Goal: Information Seeking & Learning: Find contact information

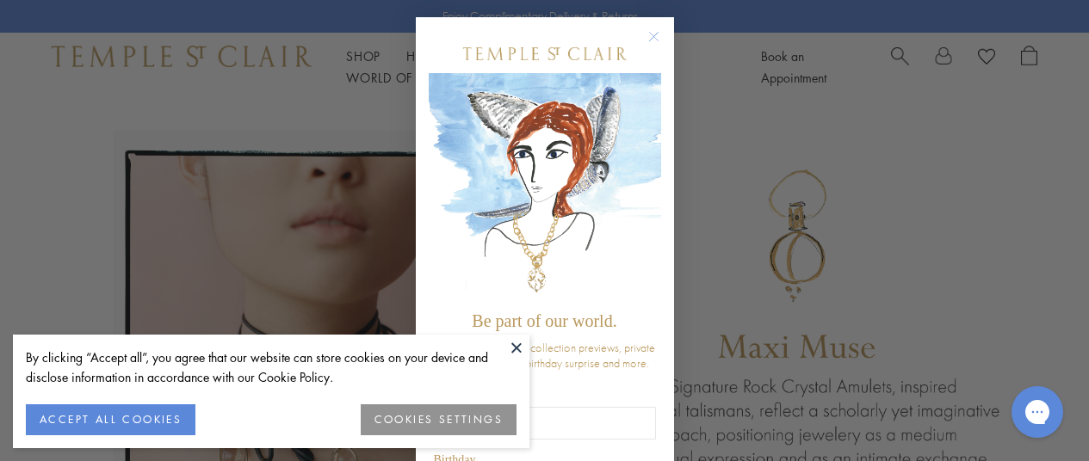
click at [513, 347] on button at bounding box center [517, 348] width 26 height 26
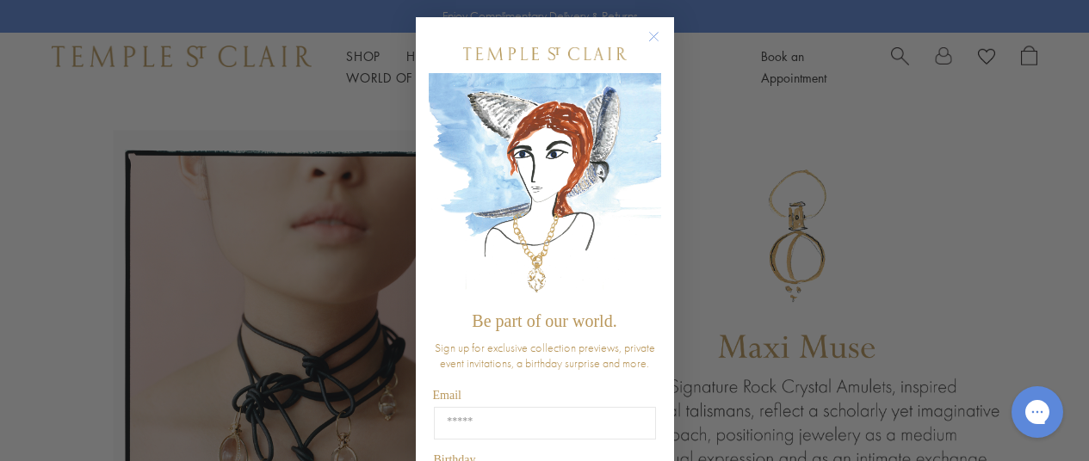
click at [646, 37] on circle "Close dialog" at bounding box center [653, 37] width 21 height 21
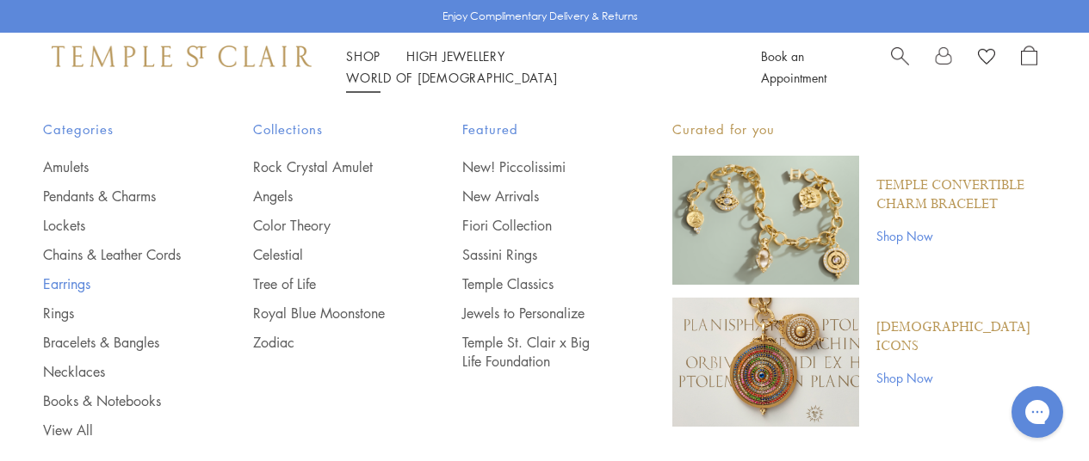
click at [86, 294] on link "Earrings" at bounding box center [113, 284] width 141 height 19
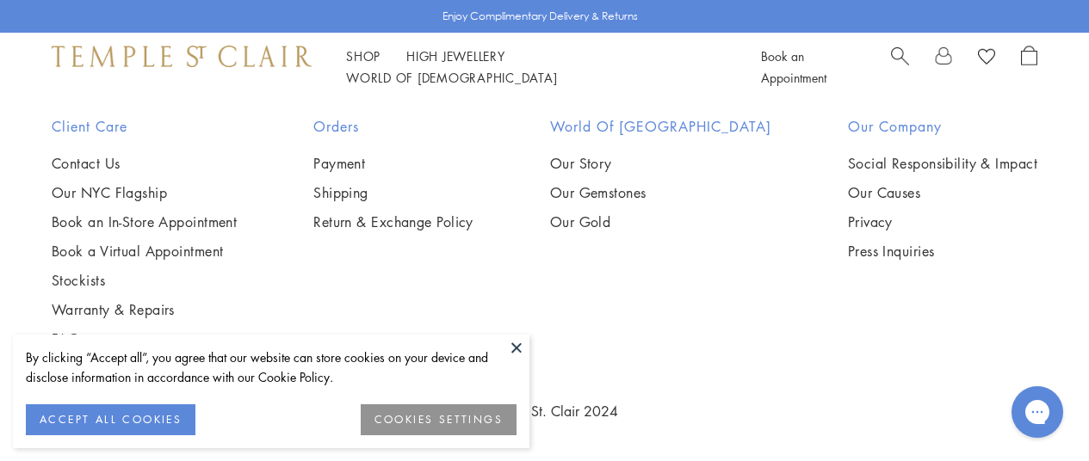
scroll to position [4132, 0]
click at [0, 0] on img at bounding box center [0, 0] width 0 height 0
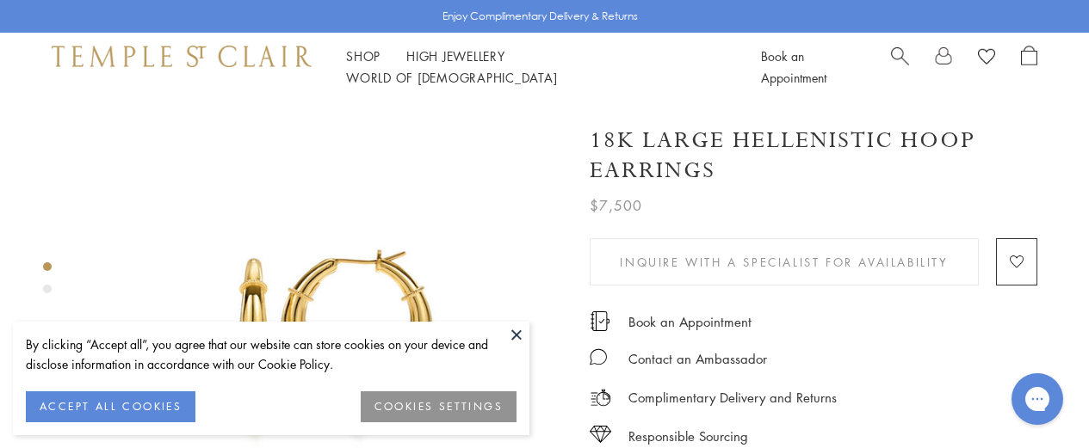
click at [511, 330] on button at bounding box center [517, 335] width 26 height 26
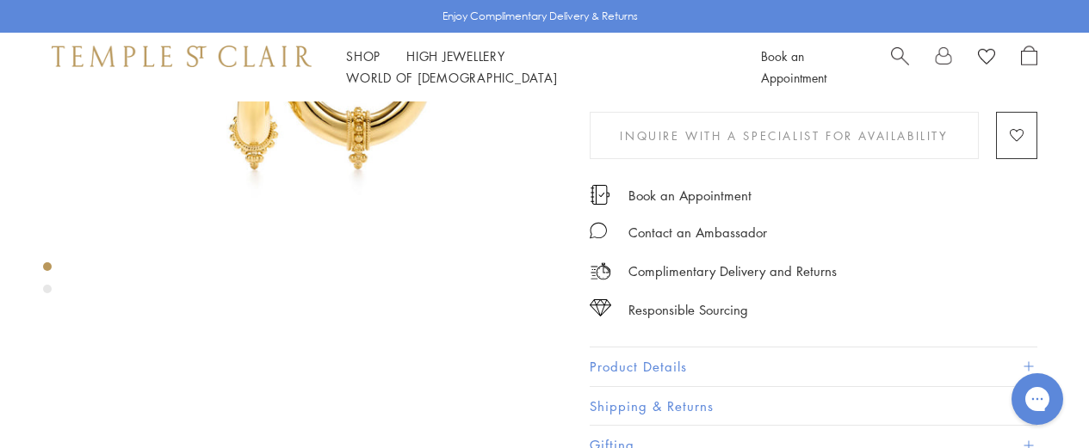
scroll to position [296, 0]
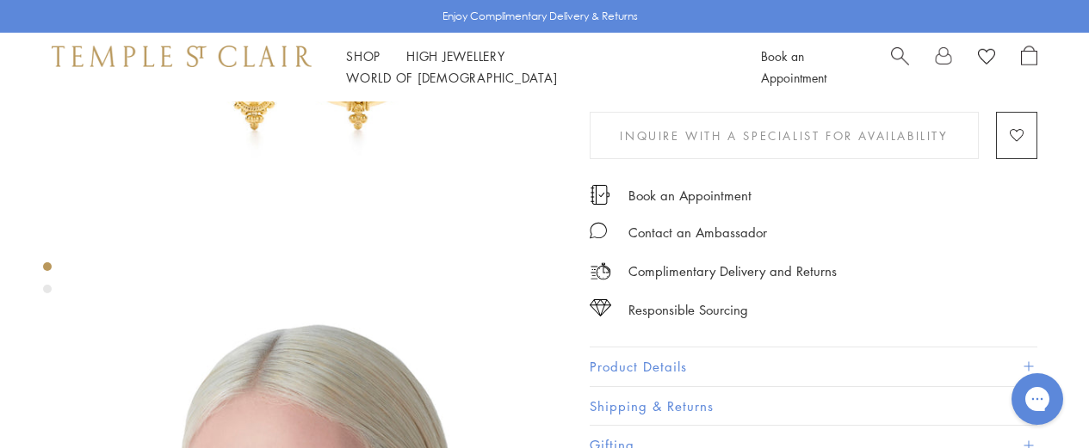
click at [664, 361] on button "Product Details" at bounding box center [814, 367] width 448 height 39
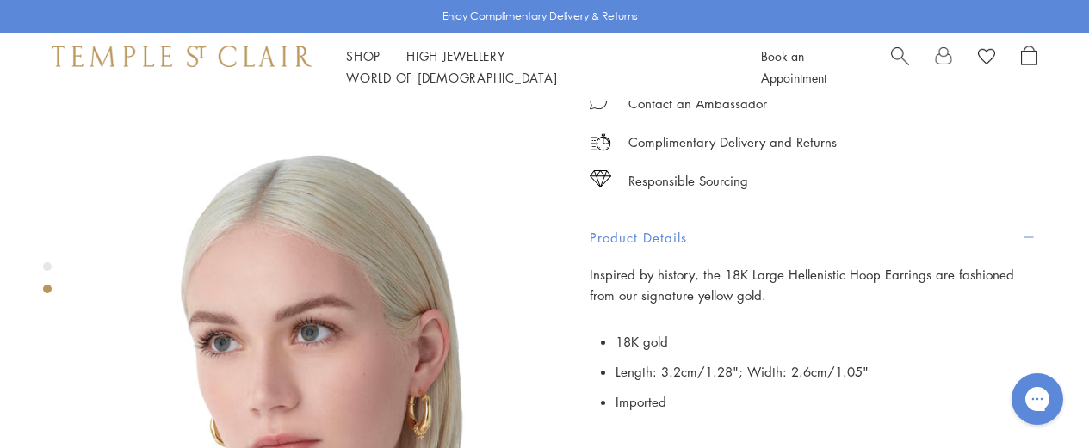
scroll to position [468, 0]
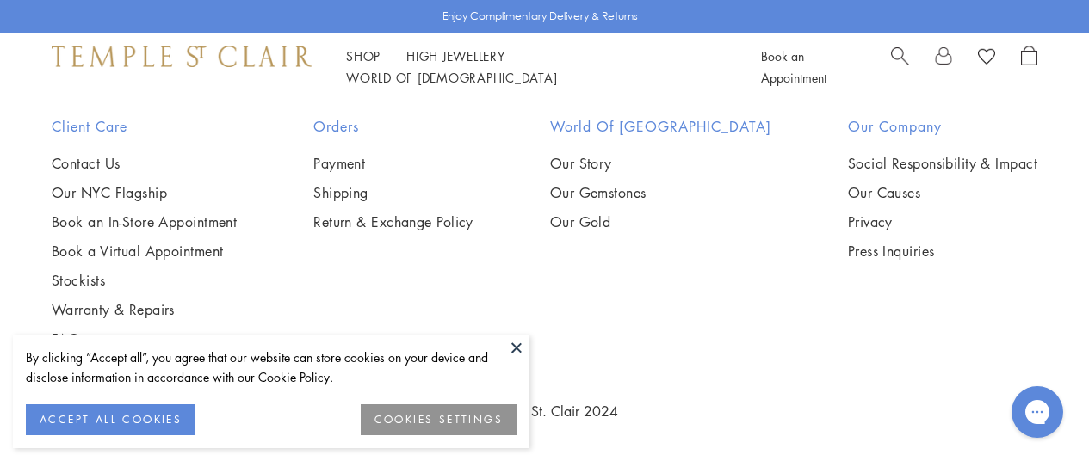
scroll to position [4225, 0]
click at [0, 0] on img at bounding box center [0, 0] width 0 height 0
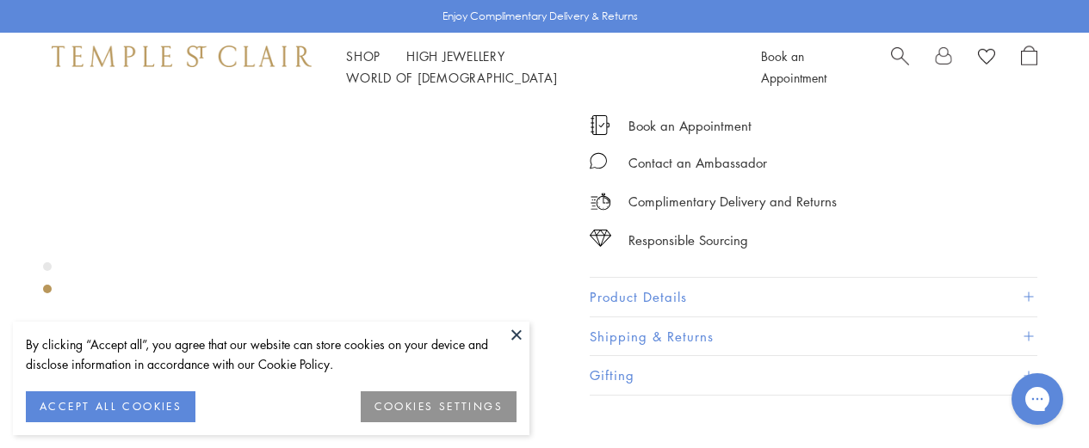
scroll to position [689, 0]
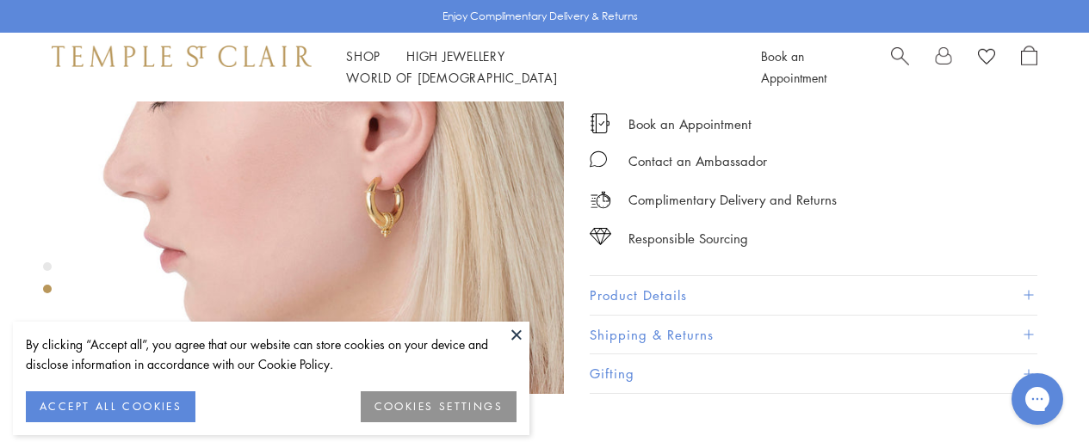
click at [608, 276] on button "Product Details" at bounding box center [814, 295] width 448 height 39
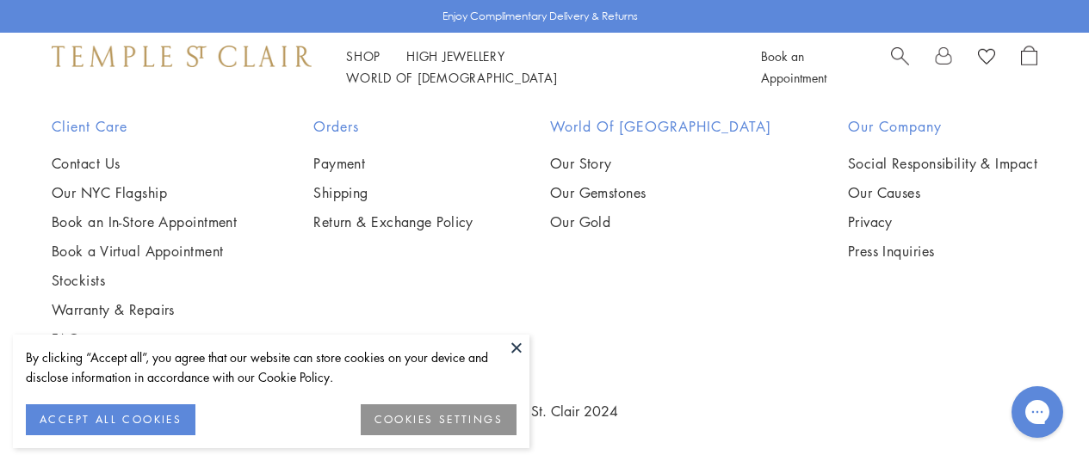
scroll to position [4087, 0]
click at [0, 0] on img at bounding box center [0, 0] width 0 height 0
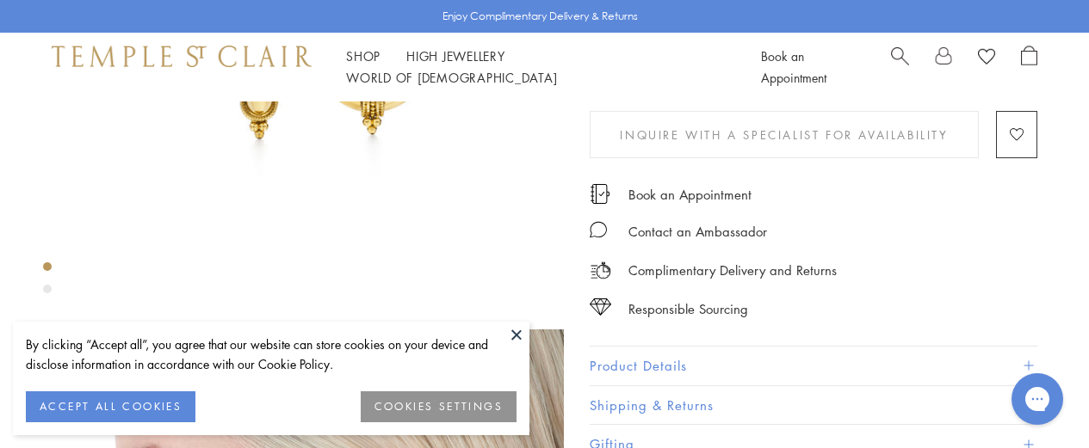
scroll to position [310, 0]
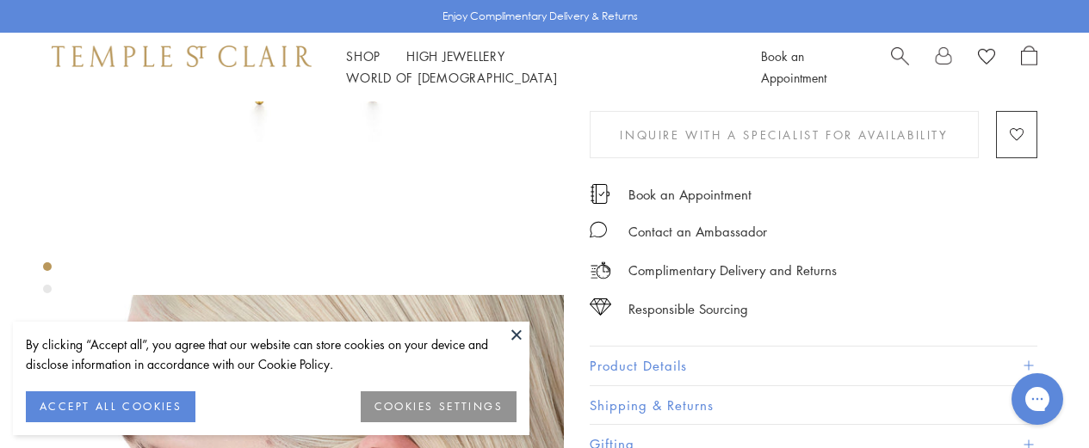
click at [623, 353] on button "Product Details" at bounding box center [814, 366] width 448 height 39
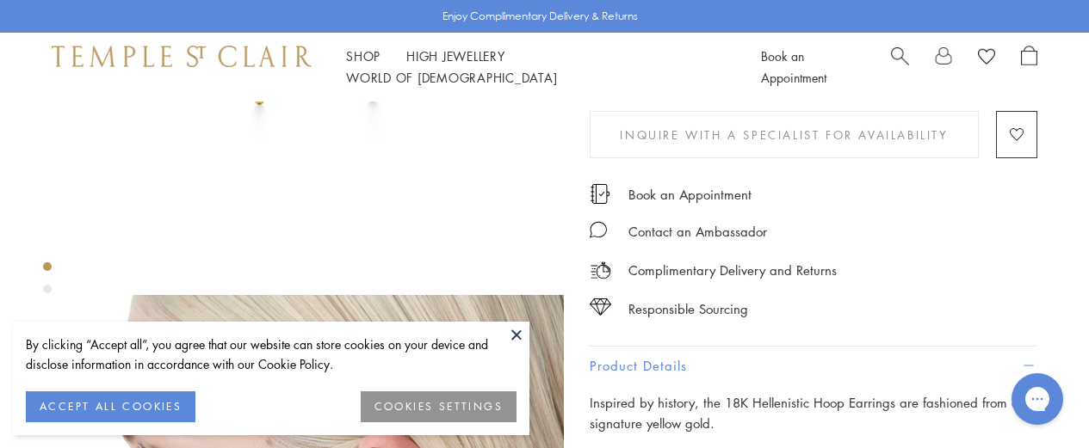
click at [511, 327] on button at bounding box center [517, 335] width 26 height 26
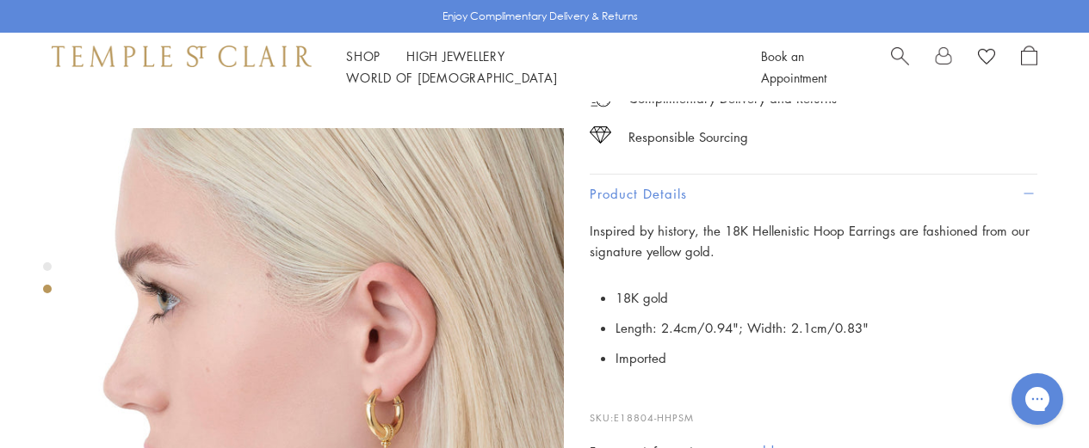
scroll to position [482, 0]
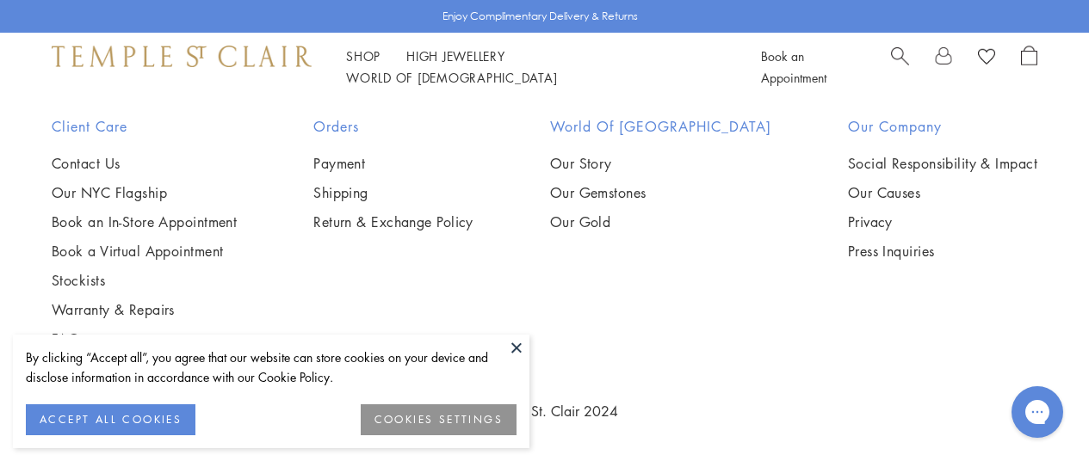
scroll to position [7416, 0]
click at [516, 346] on button at bounding box center [517, 348] width 26 height 26
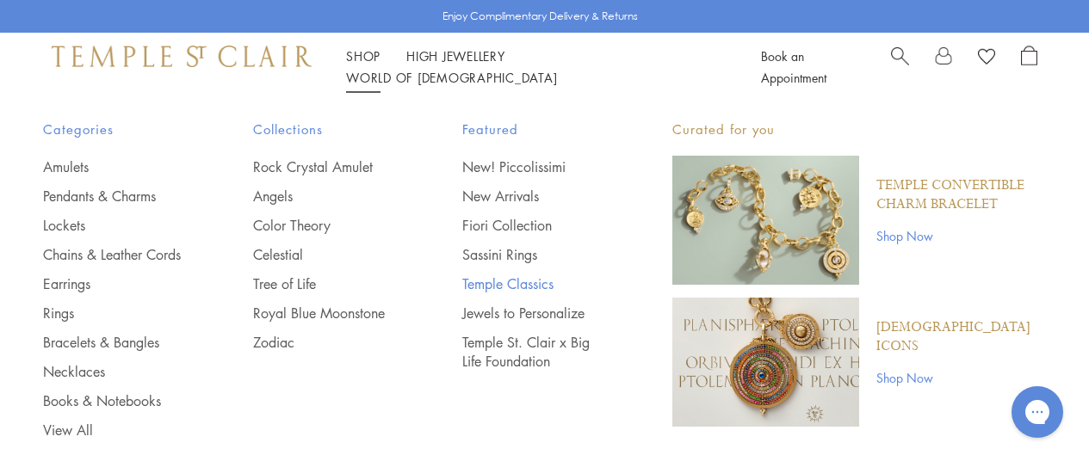
click at [537, 280] on link "Temple Classics" at bounding box center [532, 284] width 141 height 19
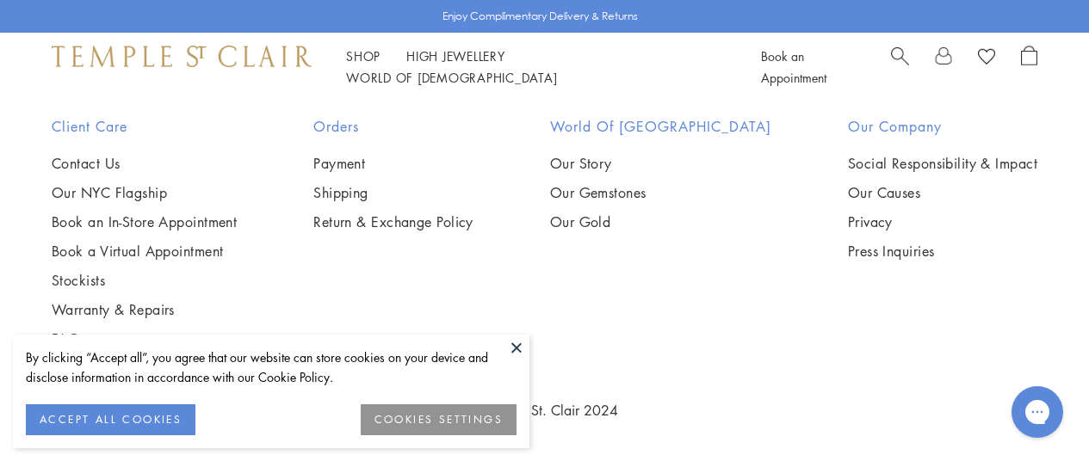
scroll to position [11190, 0]
click at [516, 343] on button at bounding box center [517, 348] width 26 height 26
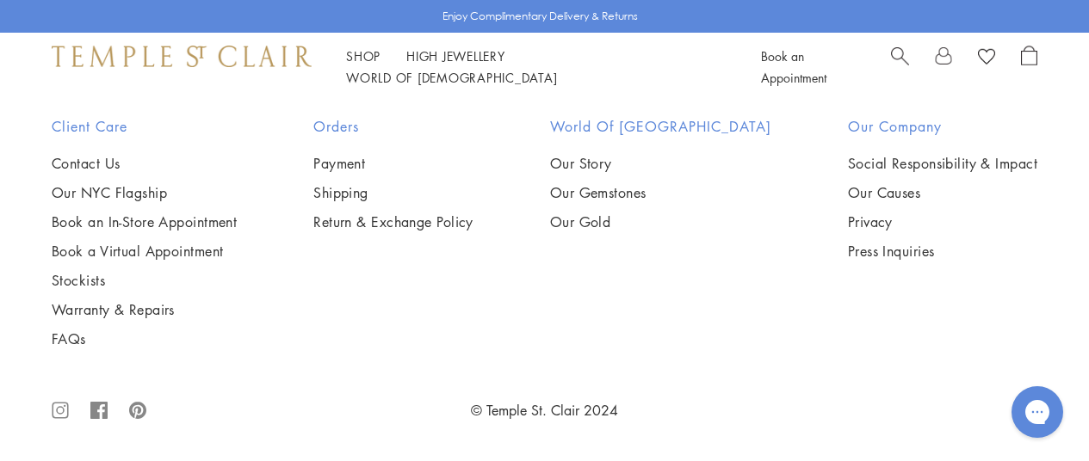
click at [542, 47] on div "Subscribe" at bounding box center [544, 25] width 118 height 43
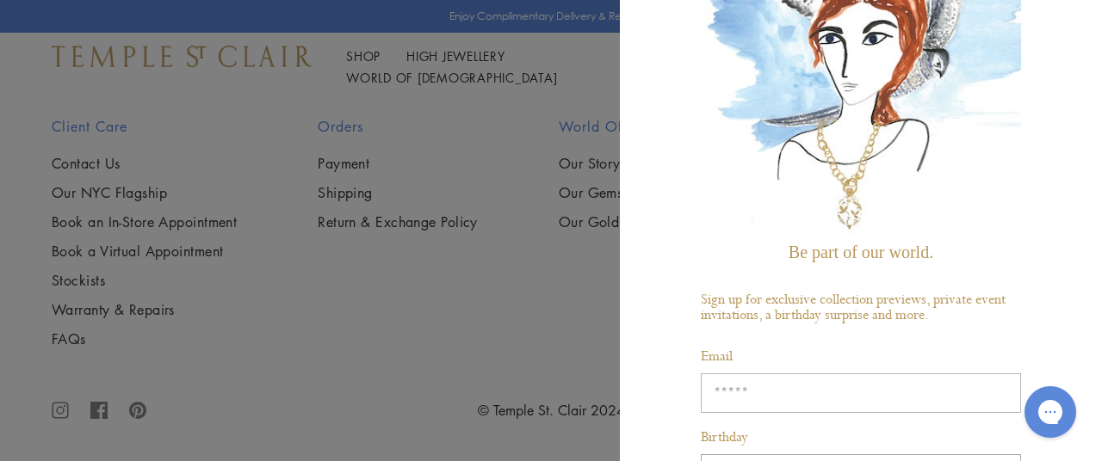
scroll to position [171, 0]
click at [882, 378] on input "Enter your email address" at bounding box center [861, 395] width 320 height 40
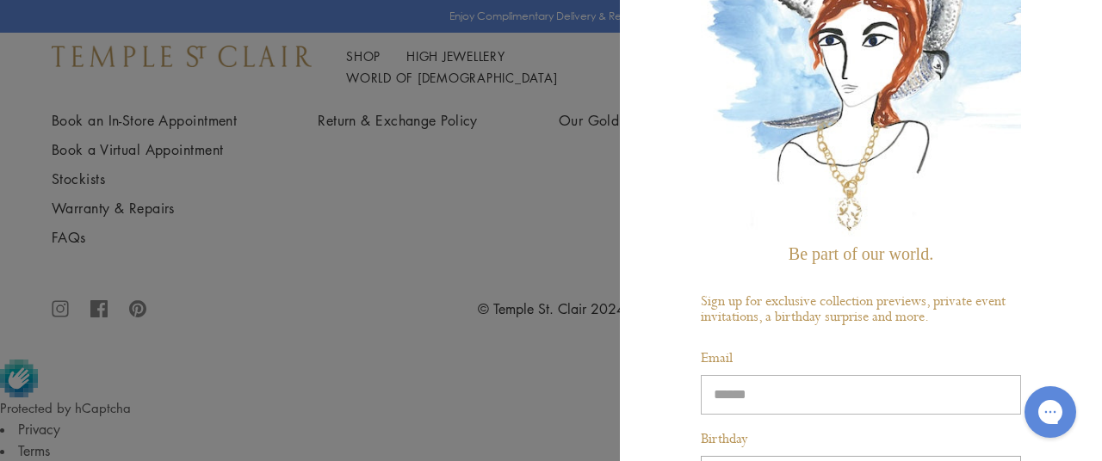
type input "**********"
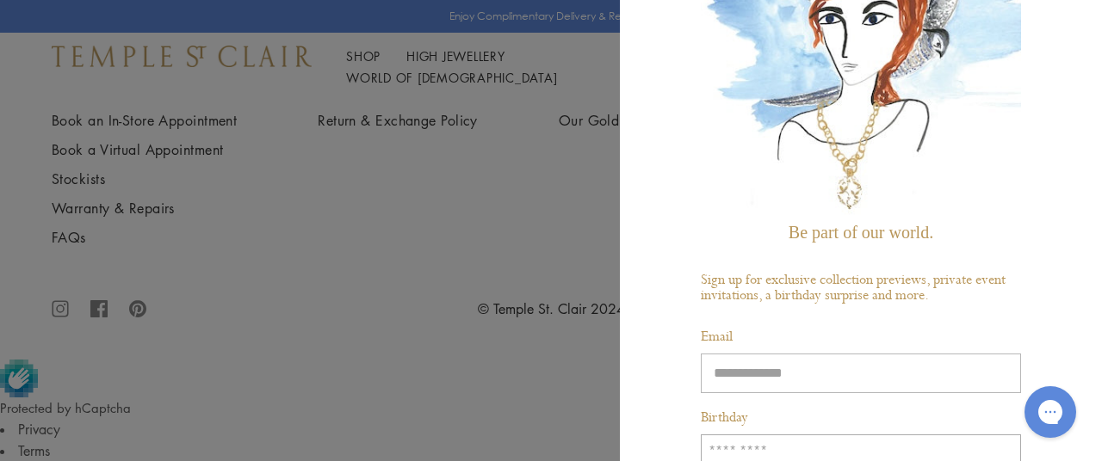
scroll to position [201, 0]
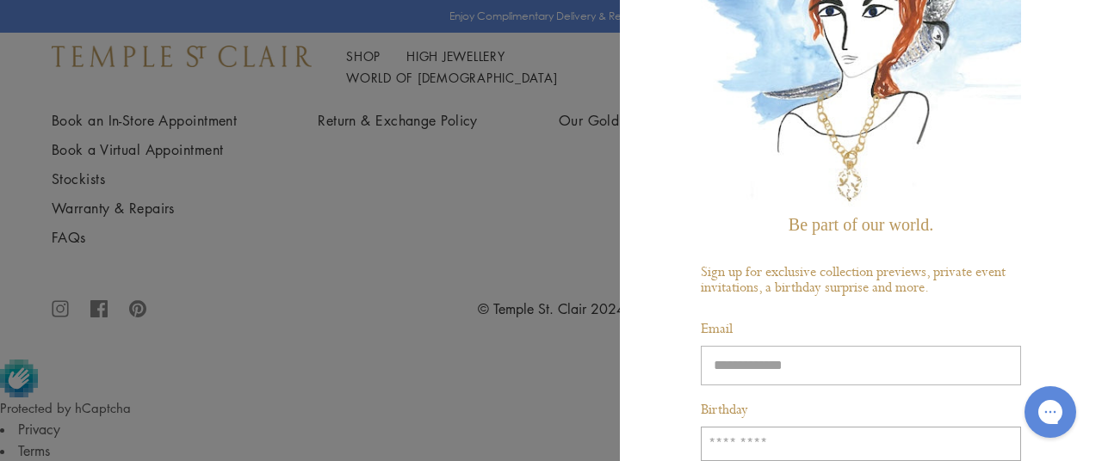
click at [797, 439] on input "Birthday" at bounding box center [861, 444] width 320 height 34
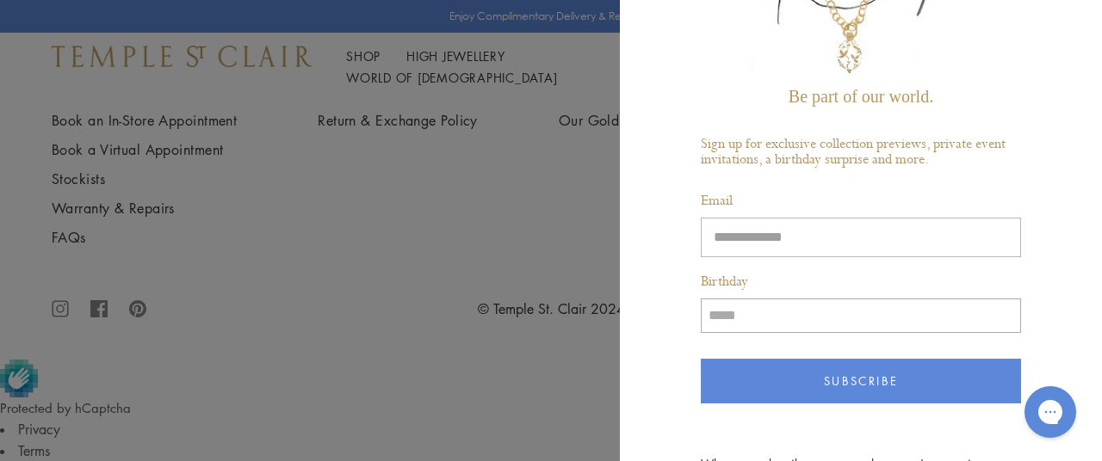
scroll to position [375, 0]
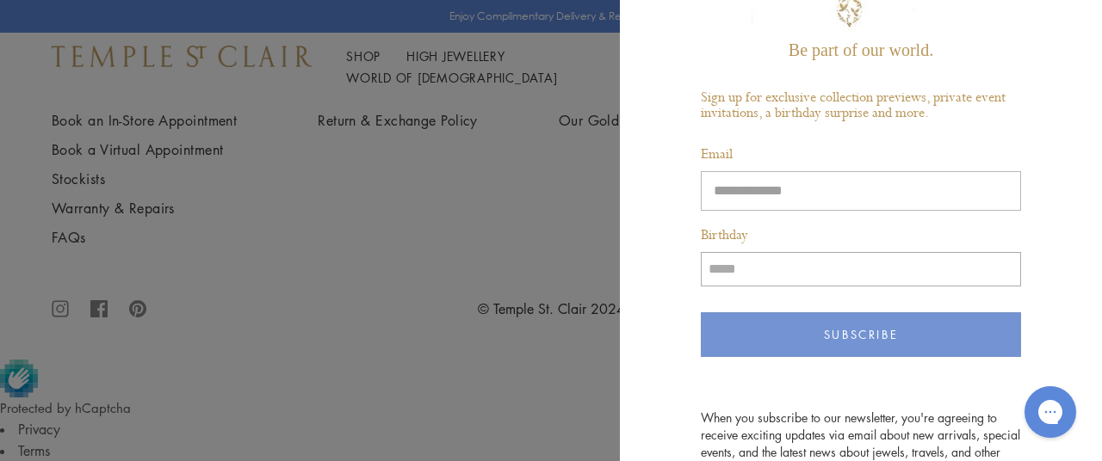
type input "*****"
click at [878, 320] on button "Subscribe" at bounding box center [861, 334] width 320 height 45
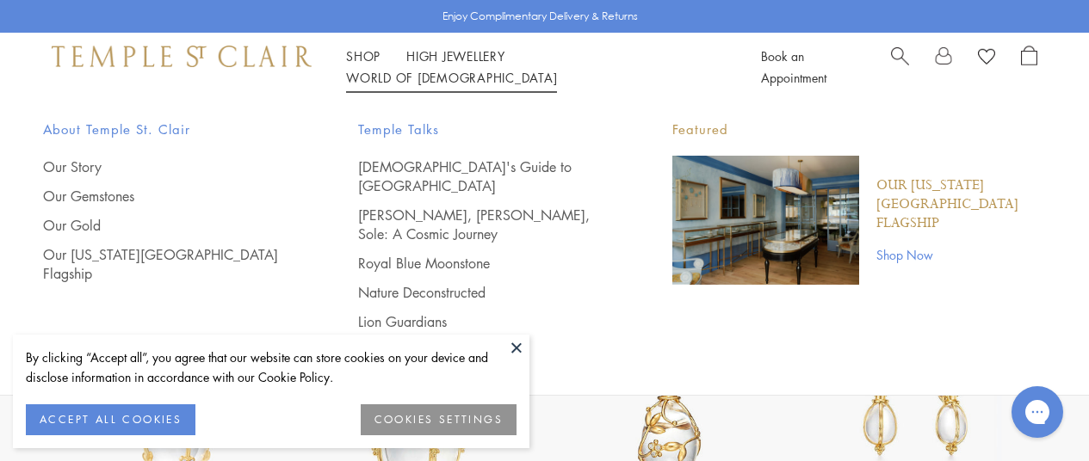
scroll to position [551, 0]
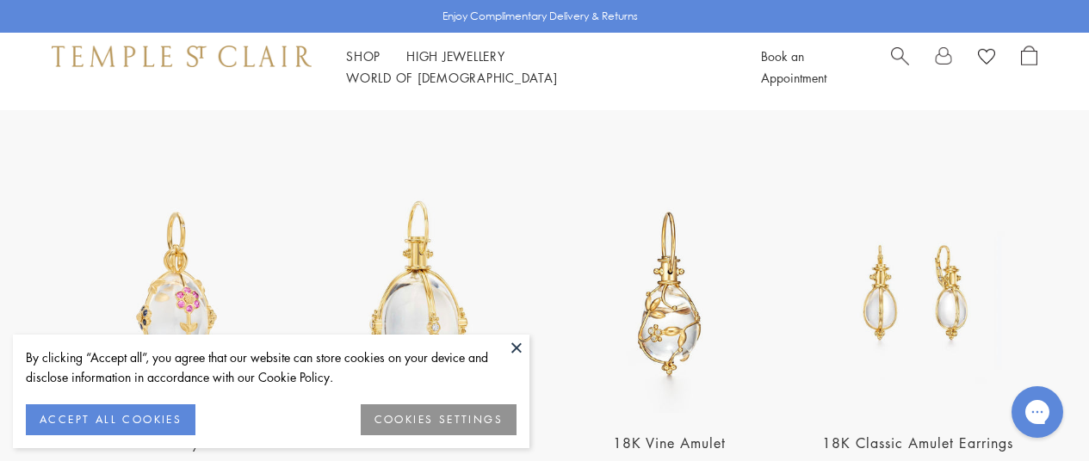
click at [515, 339] on button at bounding box center [517, 348] width 26 height 26
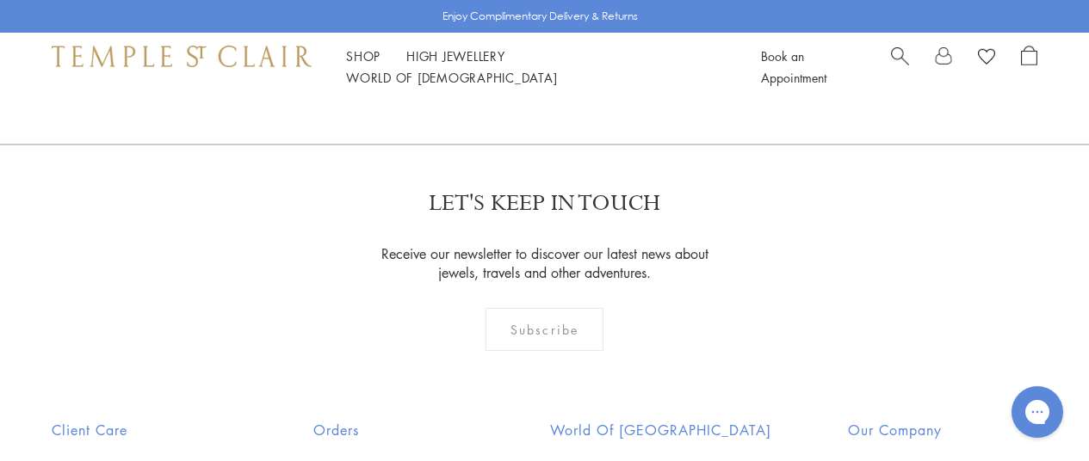
scroll to position [3308, 0]
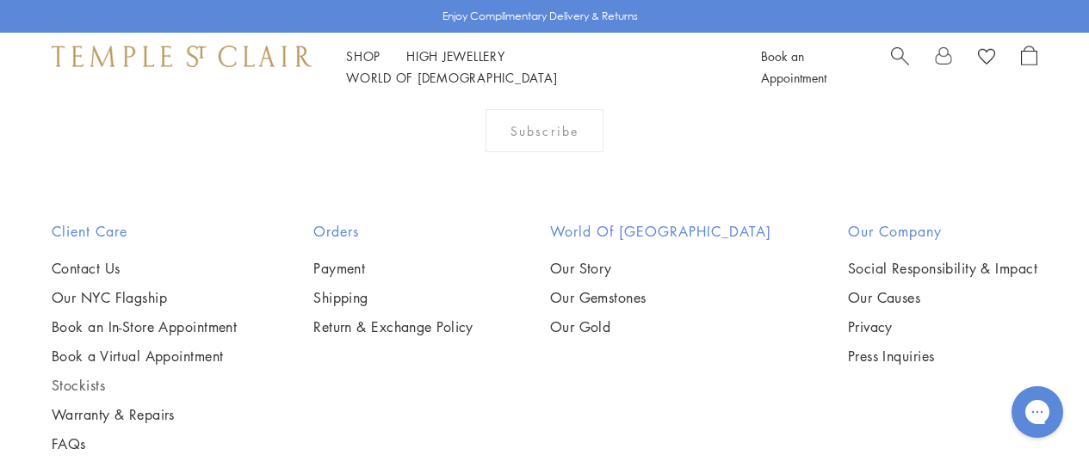
click at [80, 381] on link "Stockists" at bounding box center [144, 385] width 185 height 19
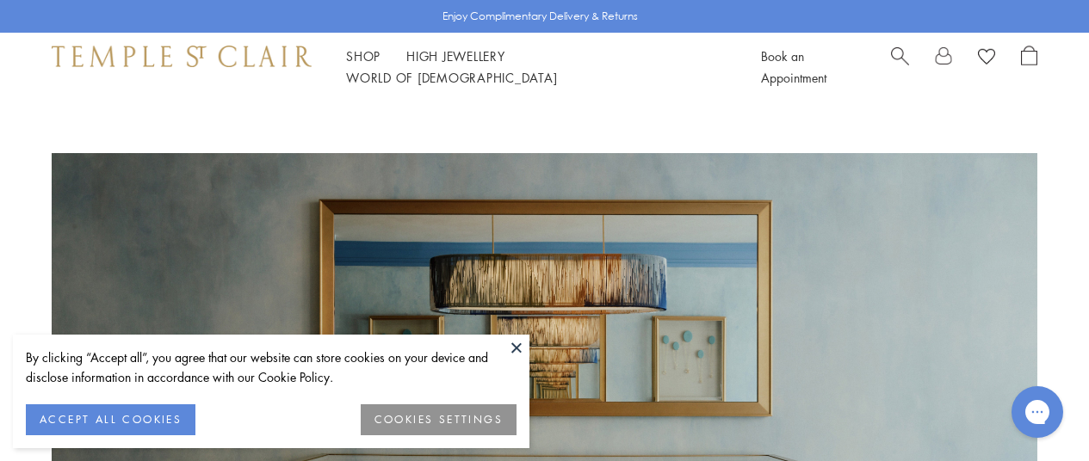
click at [174, 409] on button "ACCEPT ALL COOKIES" at bounding box center [111, 420] width 170 height 31
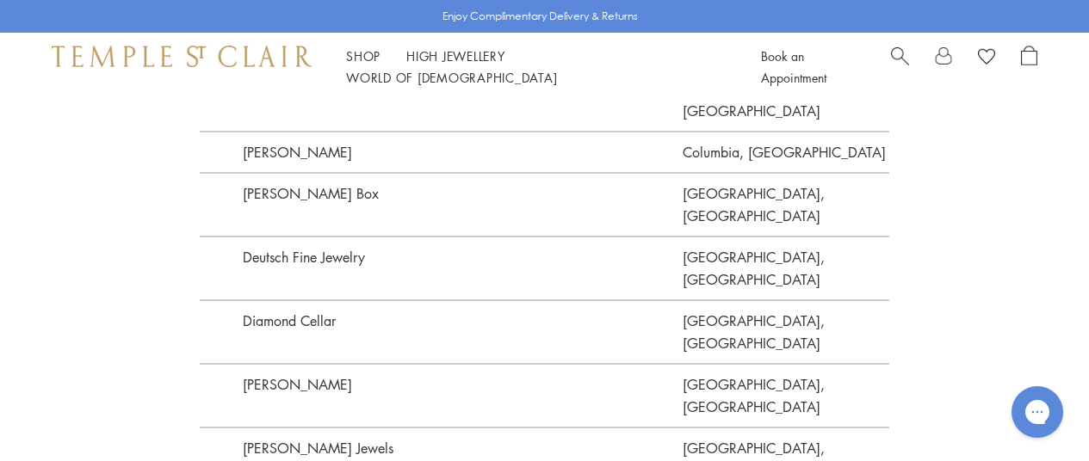
scroll to position [2335, 0]
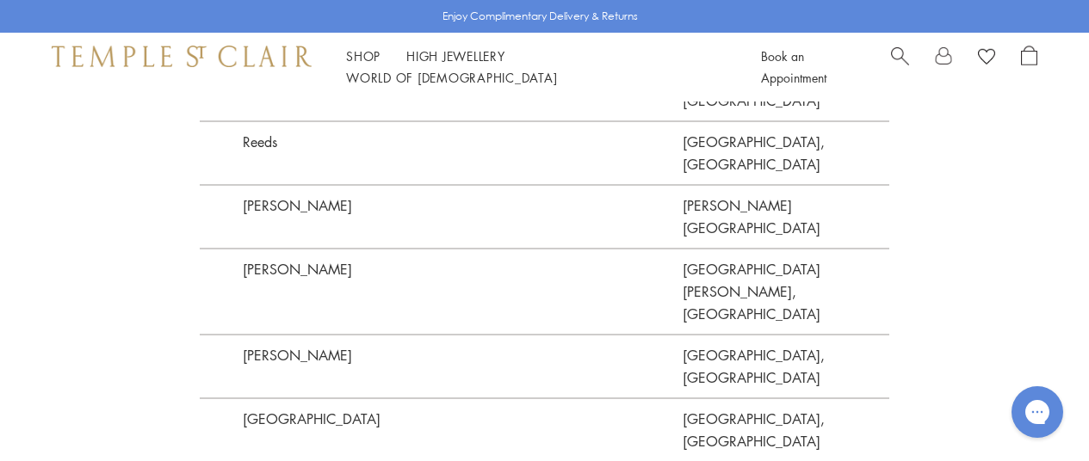
scroll to position [4263, 0]
